Goal: Transaction & Acquisition: Purchase product/service

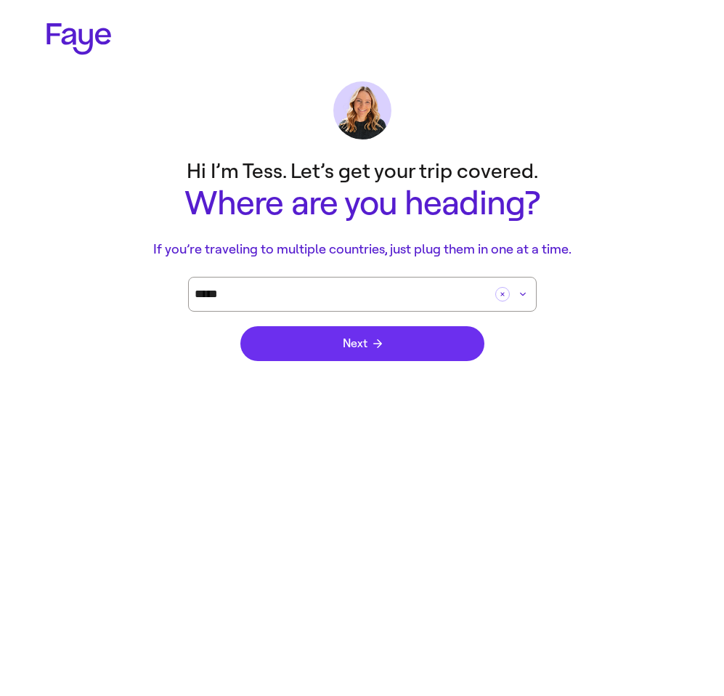
click at [419, 345] on button "Next" at bounding box center [362, 343] width 244 height 35
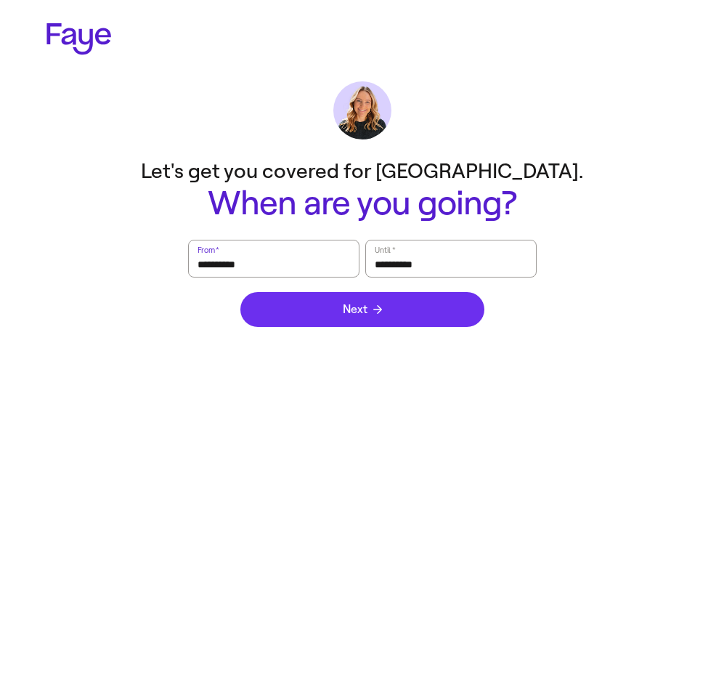
click at [386, 320] on button "Next" at bounding box center [362, 309] width 244 height 35
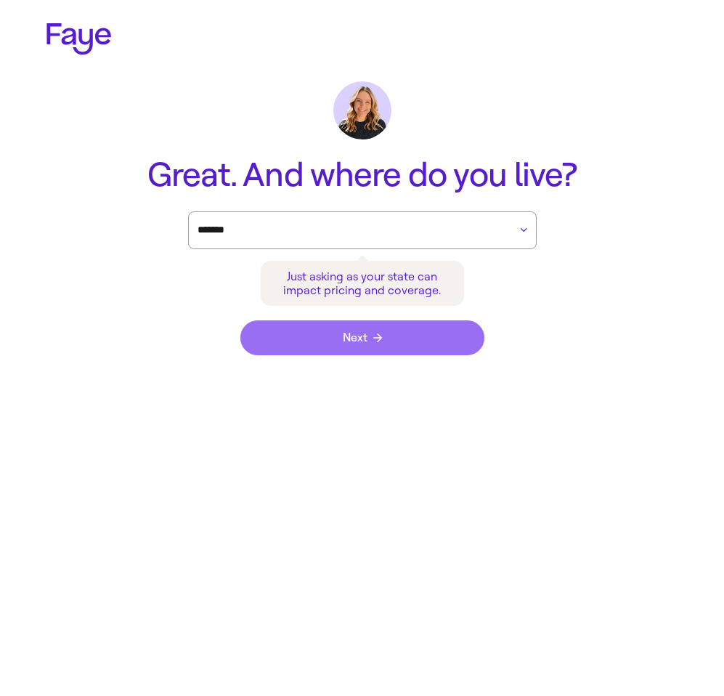
click at [359, 334] on span "Next" at bounding box center [362, 338] width 39 height 12
